Goal: Complete application form: Complete application form

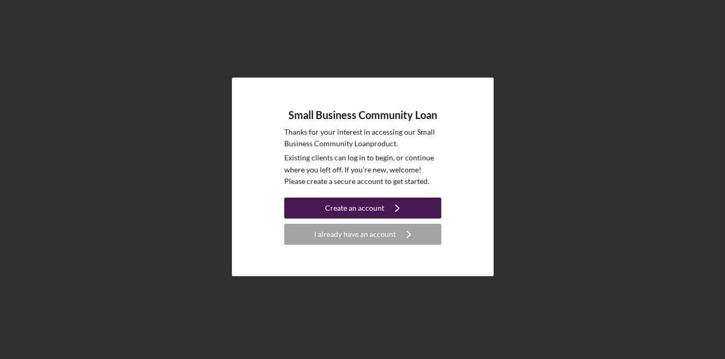
click at [376, 206] on div "Create an account" at bounding box center [354, 207] width 59 height 21
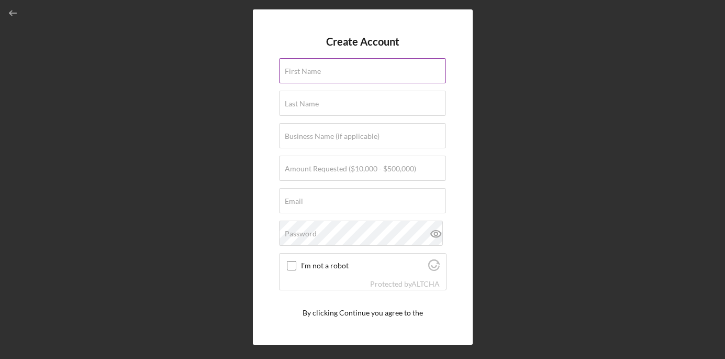
click at [363, 65] on div "First Name" at bounding box center [363, 71] width 168 height 26
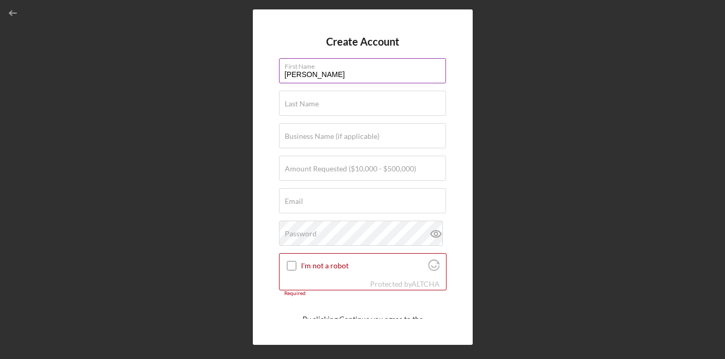
type input "[PERSON_NAME]"
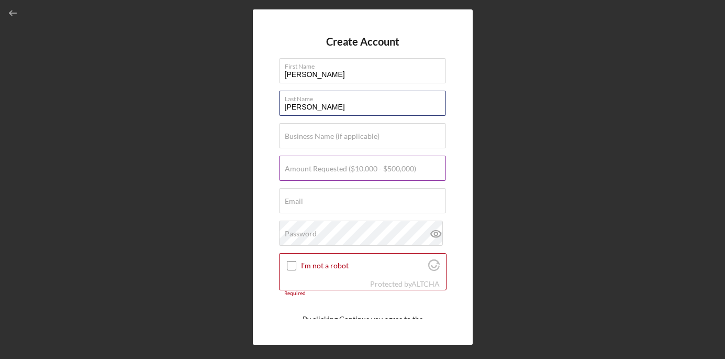
type input "[PERSON_NAME]"
click at [352, 170] on label "Amount Requested ($10,000 - $500,000)" at bounding box center [350, 168] width 131 height 8
click at [352, 170] on input "Amount Requested ($10,000 - $500,000)" at bounding box center [362, 168] width 167 height 25
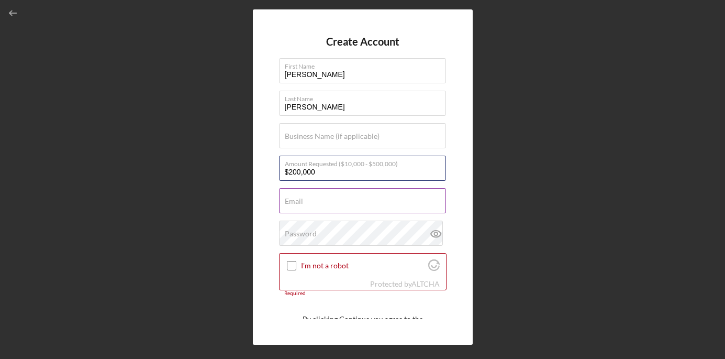
type input "$200,000"
click at [328, 195] on div "Email Required" at bounding box center [363, 201] width 168 height 26
type input "[EMAIL_ADDRESS][DOMAIN_NAME]"
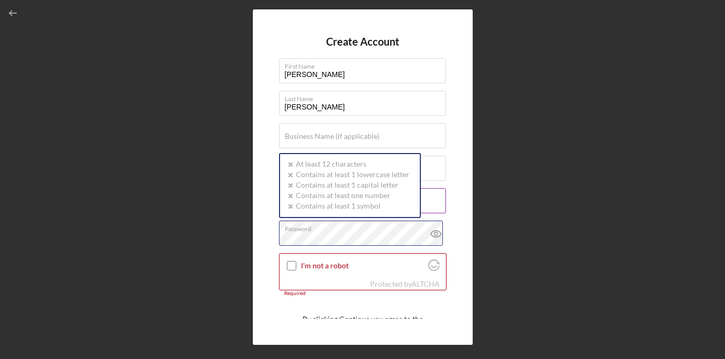
click at [346, 227] on div "Password Icon/icon-validation-no At least 12 characters Icon/icon-validation-no…" at bounding box center [363, 233] width 168 height 26
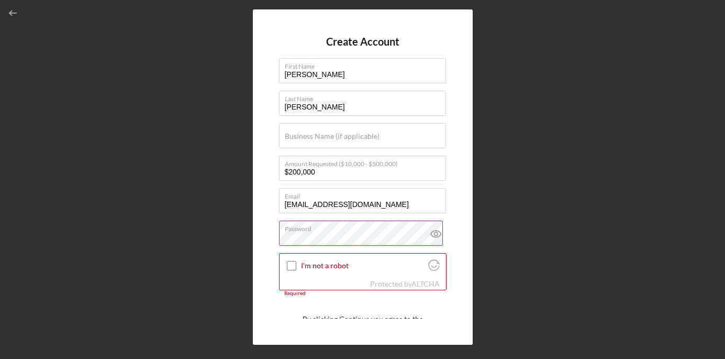
click at [431, 239] on icon at bounding box center [436, 233] width 26 height 26
click at [294, 263] on input "I'm not a robot" at bounding box center [291, 265] width 9 height 9
checkbox input "true"
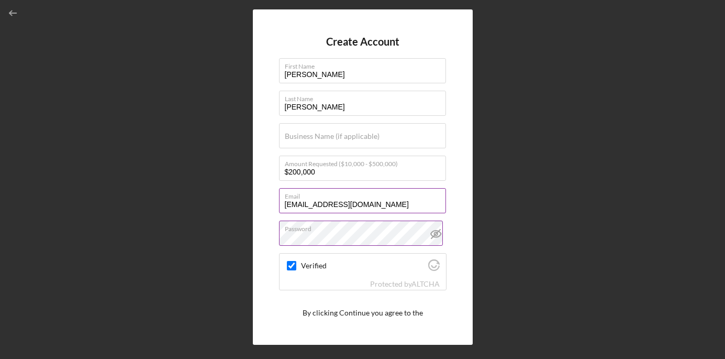
scroll to position [43, 0]
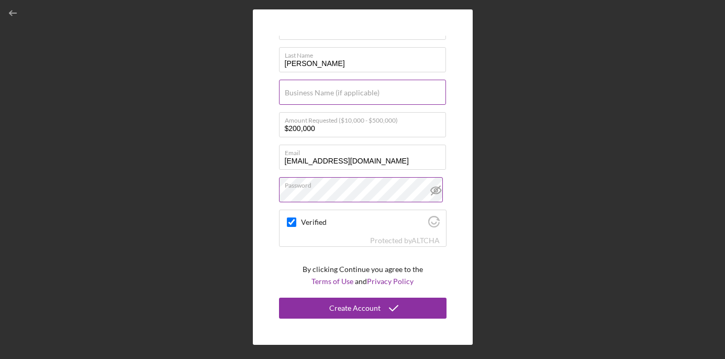
click at [354, 89] on label "Business Name (if applicable)" at bounding box center [332, 93] width 95 height 8
click at [354, 89] on input "Business Name (if applicable)" at bounding box center [362, 92] width 167 height 25
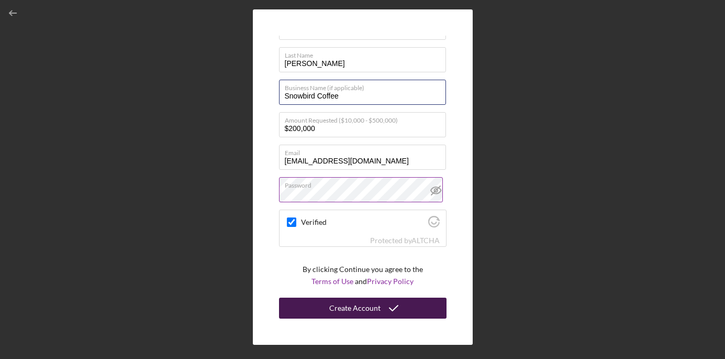
type input "Snowbird Coffee"
click at [370, 302] on div "Create Account" at bounding box center [354, 307] width 51 height 21
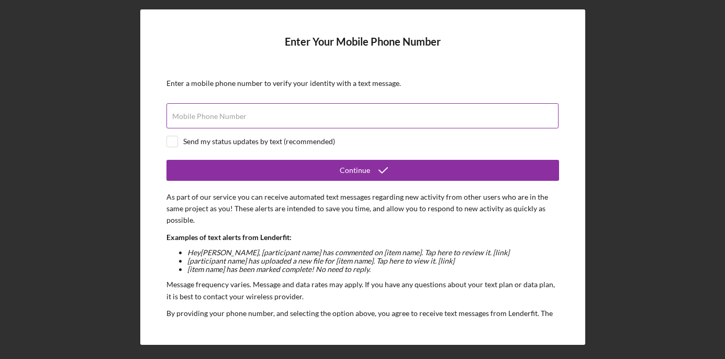
click at [432, 124] on input "Mobile Phone Number" at bounding box center [363, 115] width 392 height 25
type input "[PHONE_NUMBER]"
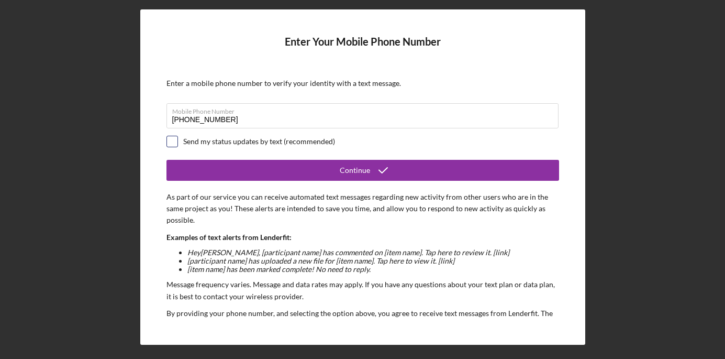
click at [168, 141] on input "checkbox" at bounding box center [172, 141] width 10 height 10
checkbox input "true"
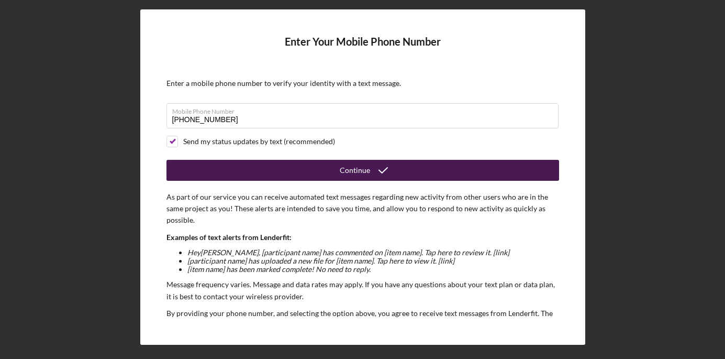
click at [284, 180] on div "Continue" at bounding box center [363, 170] width 393 height 21
click at [379, 170] on icon "submit" at bounding box center [383, 170] width 26 height 26
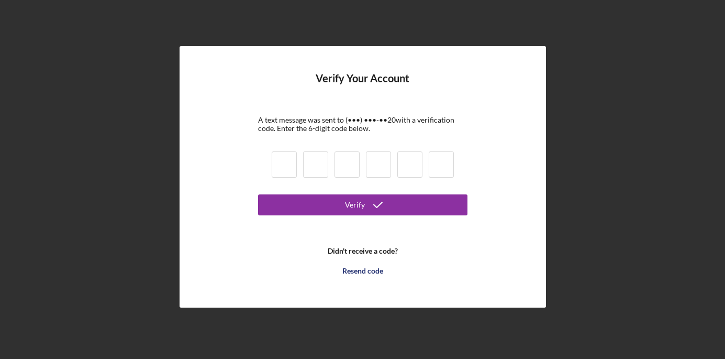
click at [379, 170] on input at bounding box center [378, 164] width 25 height 26
click at [283, 170] on input at bounding box center [284, 164] width 25 height 26
type input "8"
type input "4"
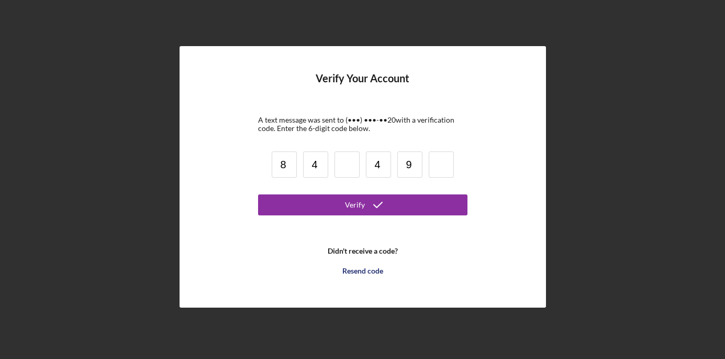
type input "9"
click at [352, 167] on input at bounding box center [347, 164] width 25 height 26
type input "8"
click at [443, 163] on input at bounding box center [441, 164] width 25 height 26
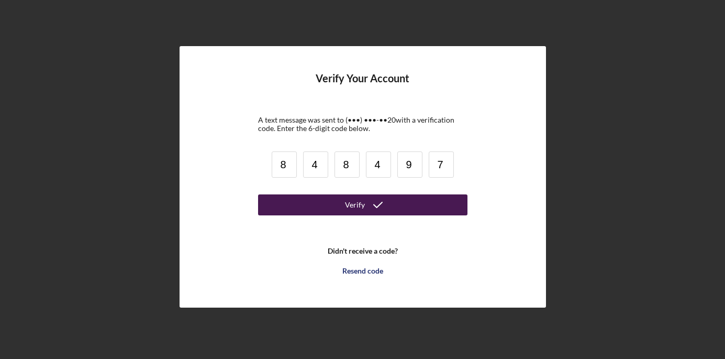
type input "7"
click at [401, 211] on button "Verify" at bounding box center [362, 204] width 209 height 21
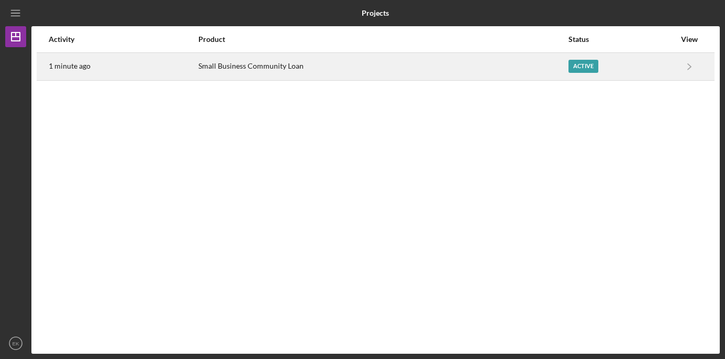
click at [389, 76] on div "Small Business Community Loan" at bounding box center [383, 66] width 370 height 26
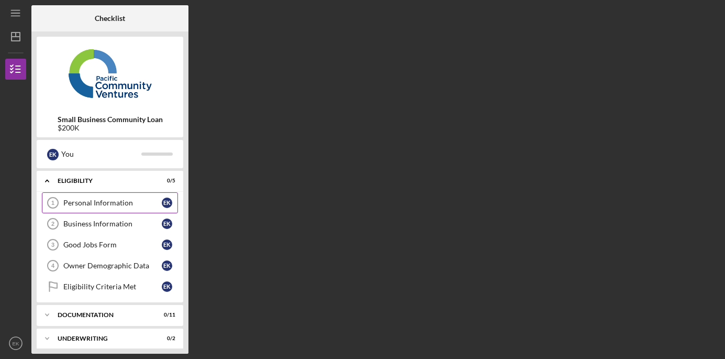
click at [115, 203] on div "Personal Information" at bounding box center [112, 202] width 98 height 8
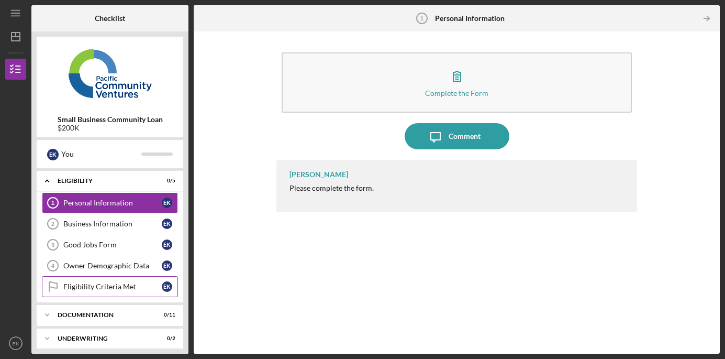
scroll to position [30, 0]
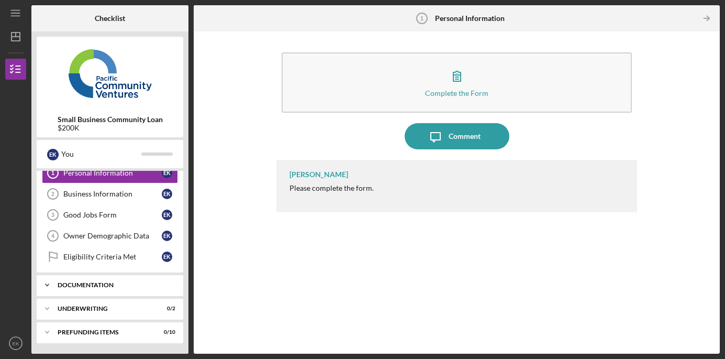
click at [99, 287] on div "Documentation" at bounding box center [114, 285] width 113 height 6
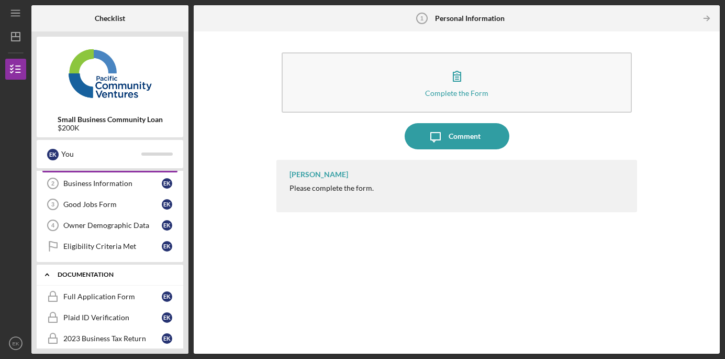
scroll to position [0, 0]
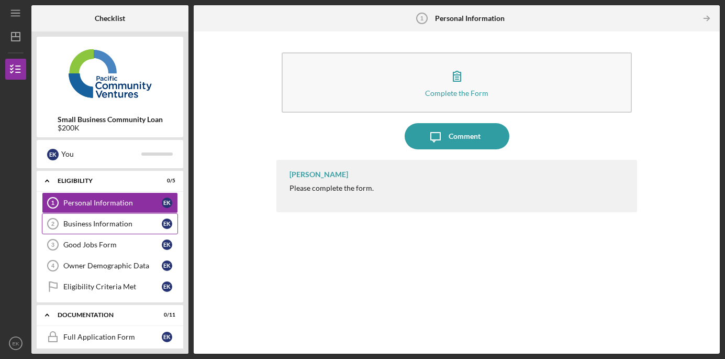
click at [104, 222] on div "Business Information" at bounding box center [112, 223] width 98 height 8
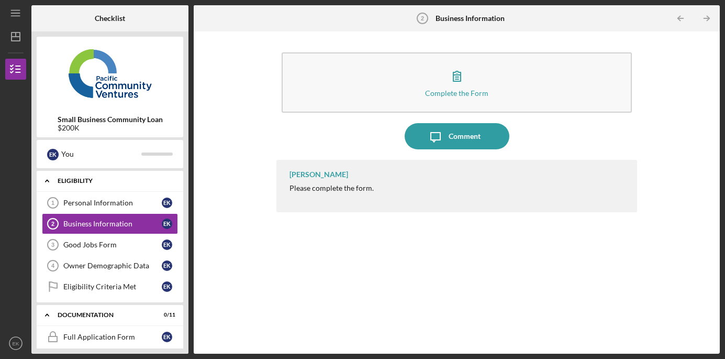
click at [104, 191] on div "Icon/Expander Eligibility 0 / 5" at bounding box center [110, 180] width 147 height 21
